Goal: Information Seeking & Learning: Find specific page/section

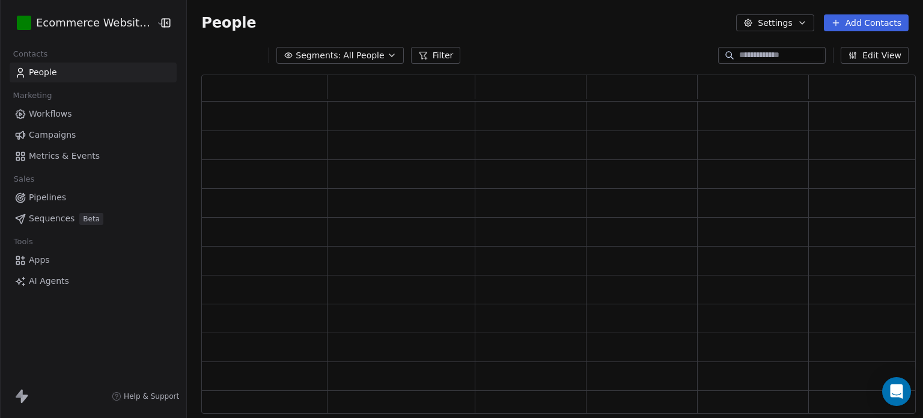
scroll to position [10, 10]
click at [755, 58] on input at bounding box center [782, 55] width 84 height 12
type input "****"
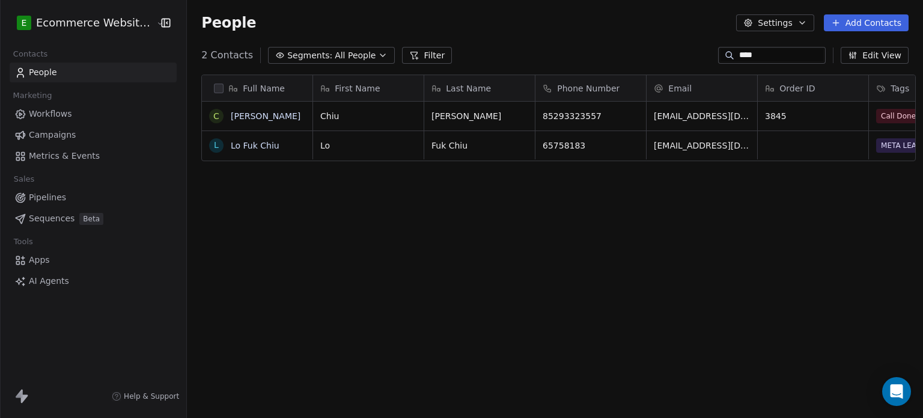
scroll to position [358, 734]
click at [243, 111] on link "[PERSON_NAME]" at bounding box center [266, 116] width 70 height 10
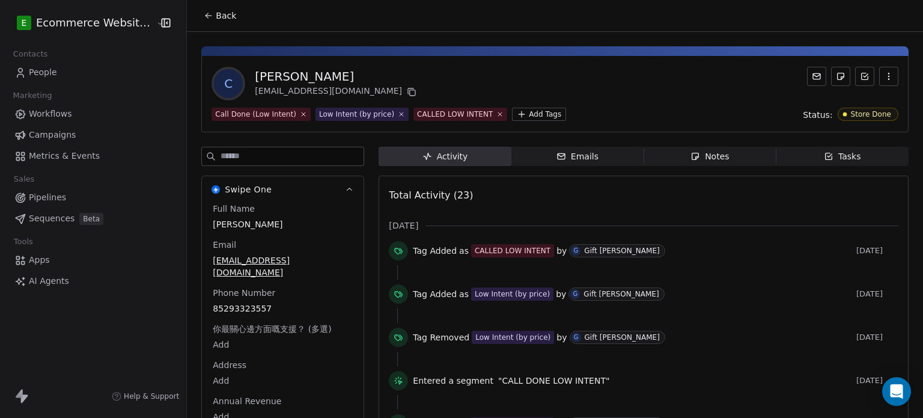
click at [585, 159] on div "Emails" at bounding box center [578, 156] width 42 height 13
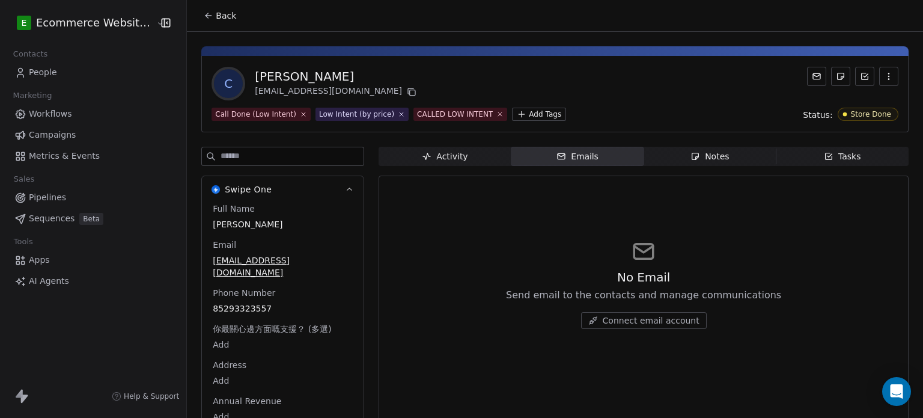
click at [658, 153] on span "Notes Notes" at bounding box center [710, 156] width 132 height 19
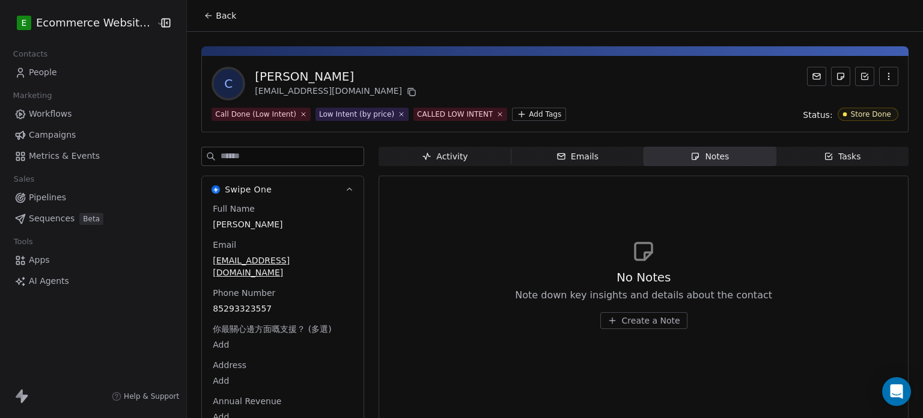
scroll to position [31, 0]
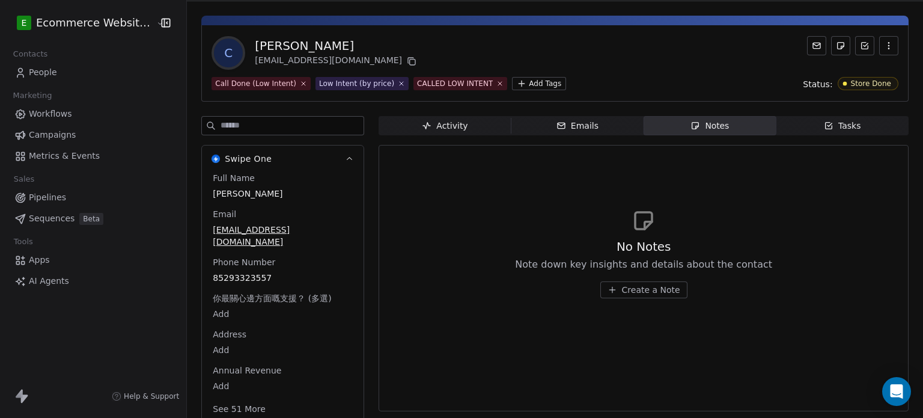
click at [233, 399] on button "See 51 More" at bounding box center [239, 409] width 67 height 22
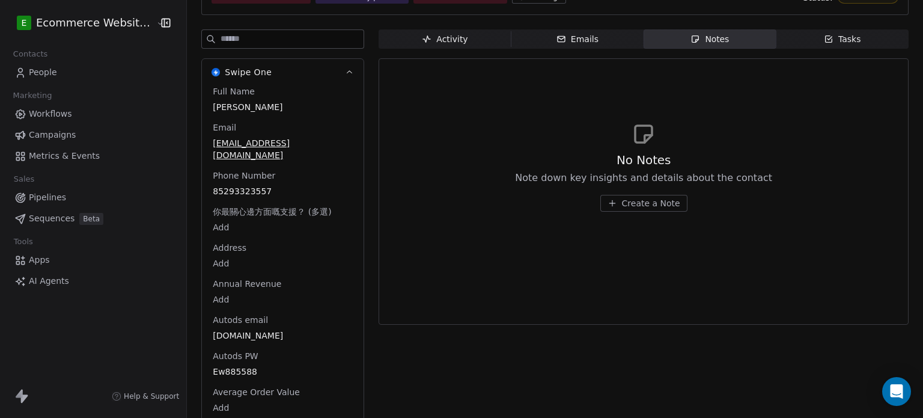
scroll to position [0, 0]
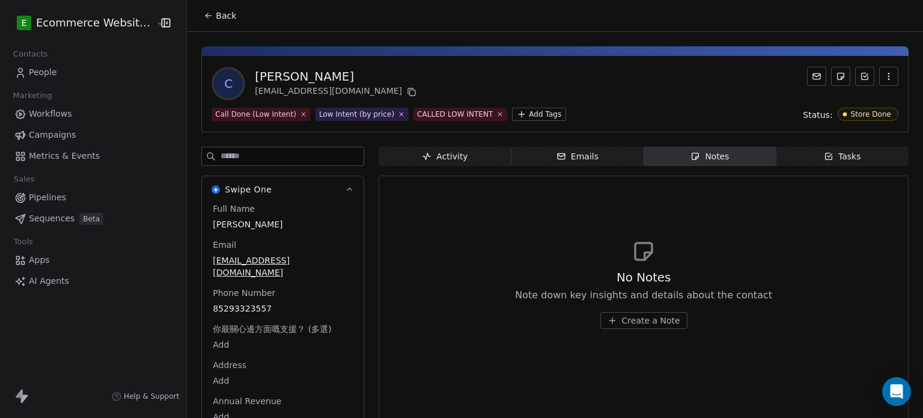
click at [807, 164] on span "Tasks Tasks" at bounding box center [843, 156] width 132 height 19
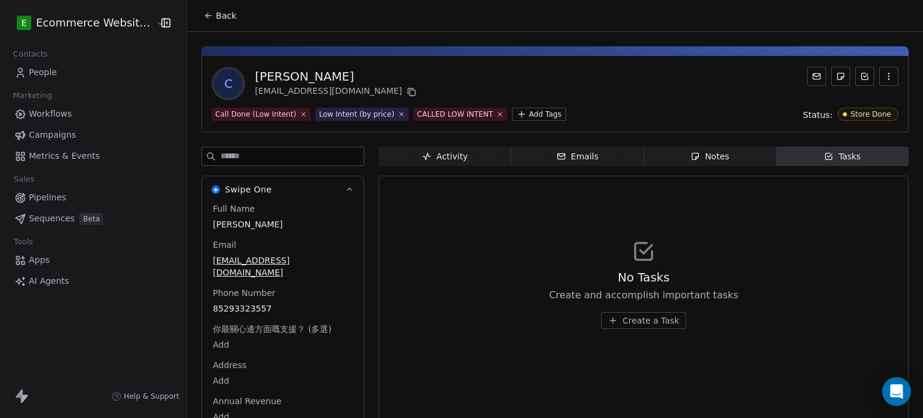
click at [434, 161] on div "Activity" at bounding box center [445, 156] width 46 height 13
